Goal: Find specific page/section: Find specific page/section

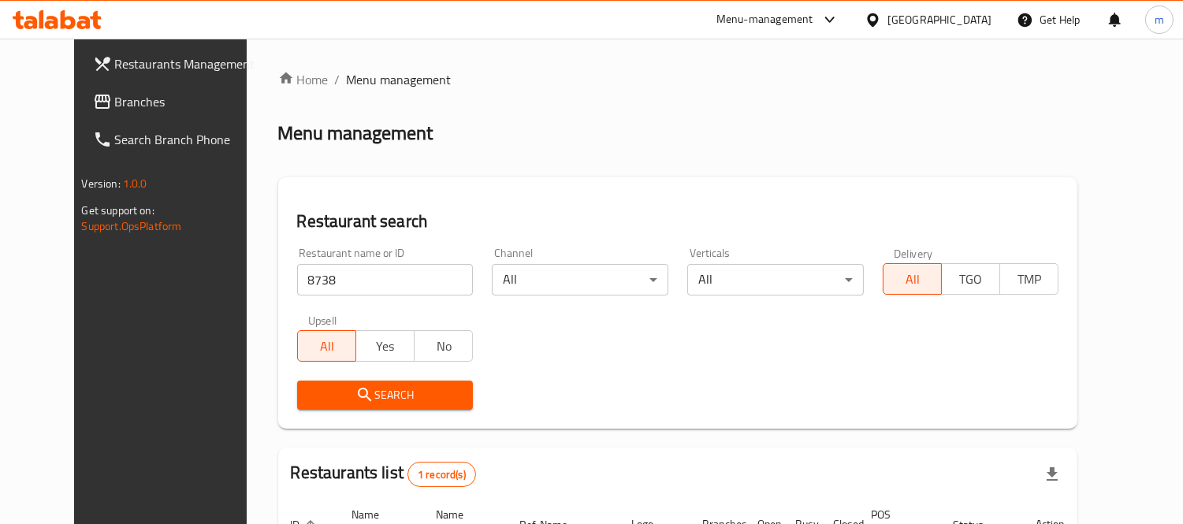
click at [943, 17] on div "[GEOGRAPHIC_DATA]" at bounding box center [940, 19] width 104 height 17
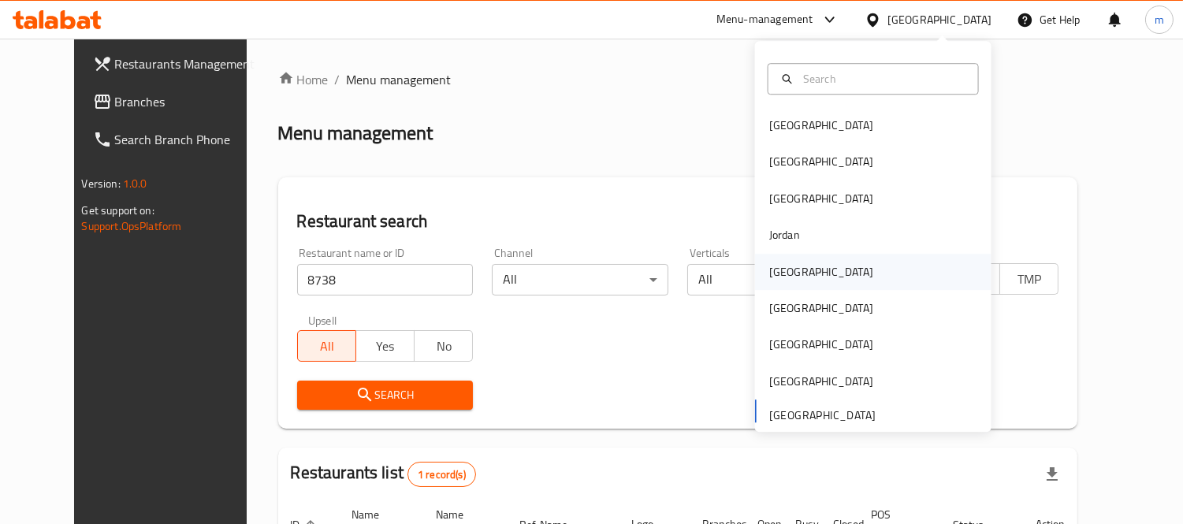
click at [773, 274] on div "[GEOGRAPHIC_DATA]" at bounding box center [821, 271] width 104 height 17
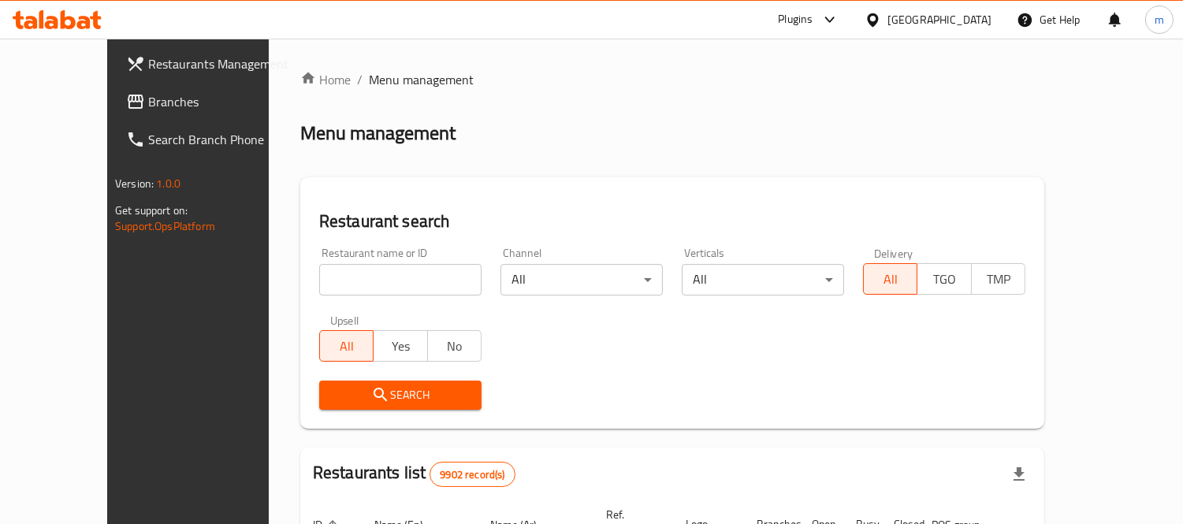
drag, startPoint x: 73, startPoint y: 97, endPoint x: 106, endPoint y: 124, distance: 43.2
click at [148, 97] on span "Branches" at bounding box center [220, 101] width 144 height 19
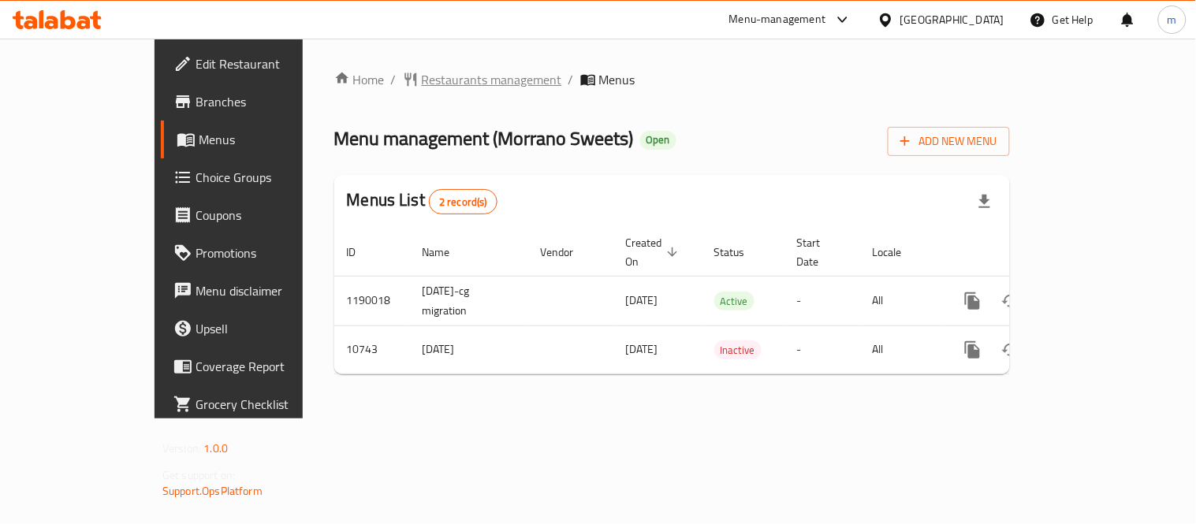
click at [422, 80] on span "Restaurants management" at bounding box center [492, 79] width 140 height 19
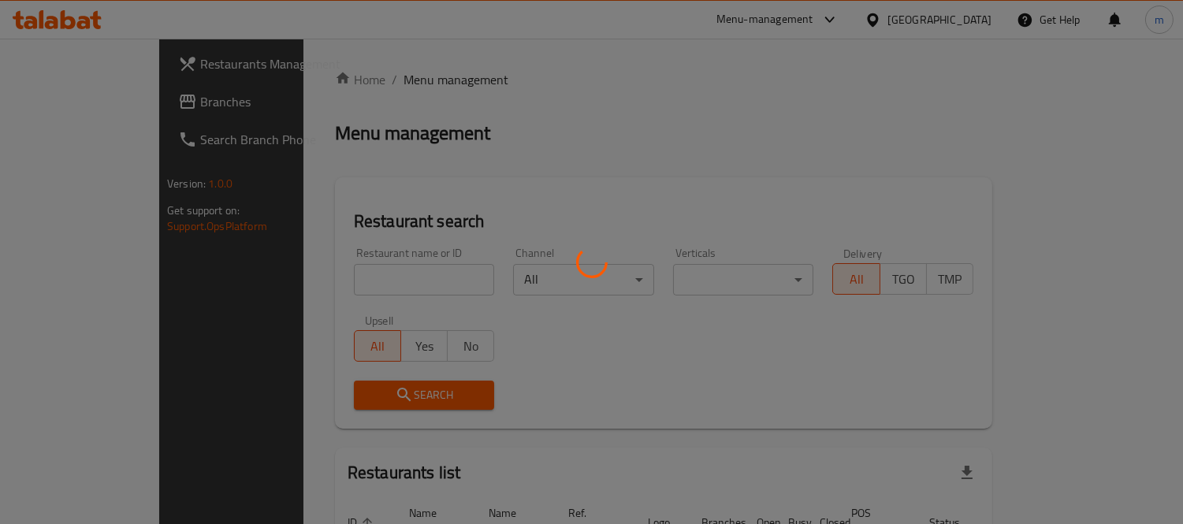
click at [372, 271] on div at bounding box center [591, 262] width 1183 height 524
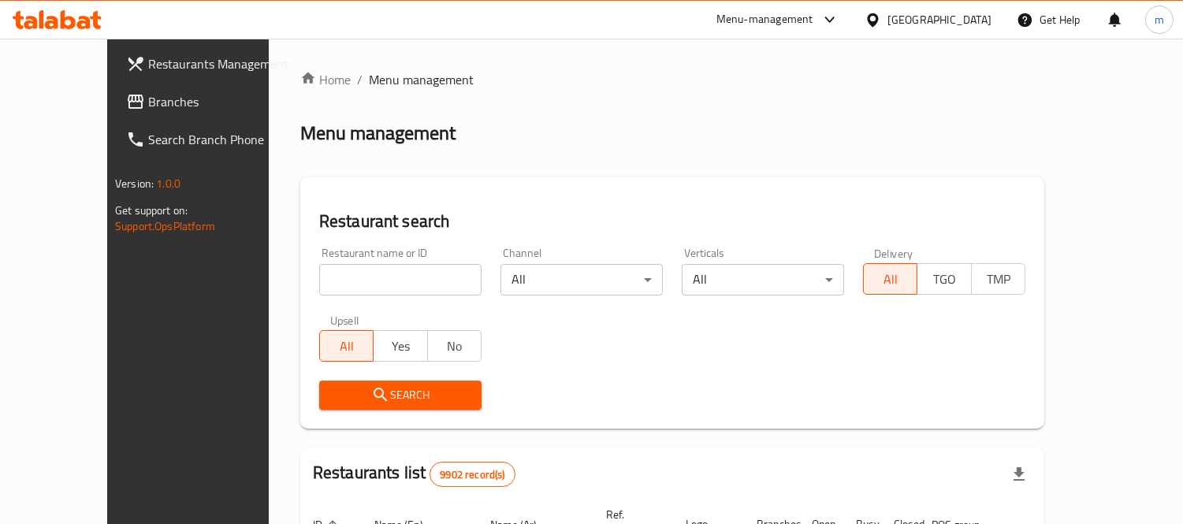
click at [364, 281] on div "Home / Menu management Menu management Restaurant search Restaurant name or ID …" at bounding box center [672, 513] width 744 height 887
click at [364, 281] on input "search" at bounding box center [400, 280] width 162 height 32
paste input "6644"
type input "6644"
click button "Search" at bounding box center [400, 395] width 162 height 29
